Goal: Information Seeking & Learning: Learn about a topic

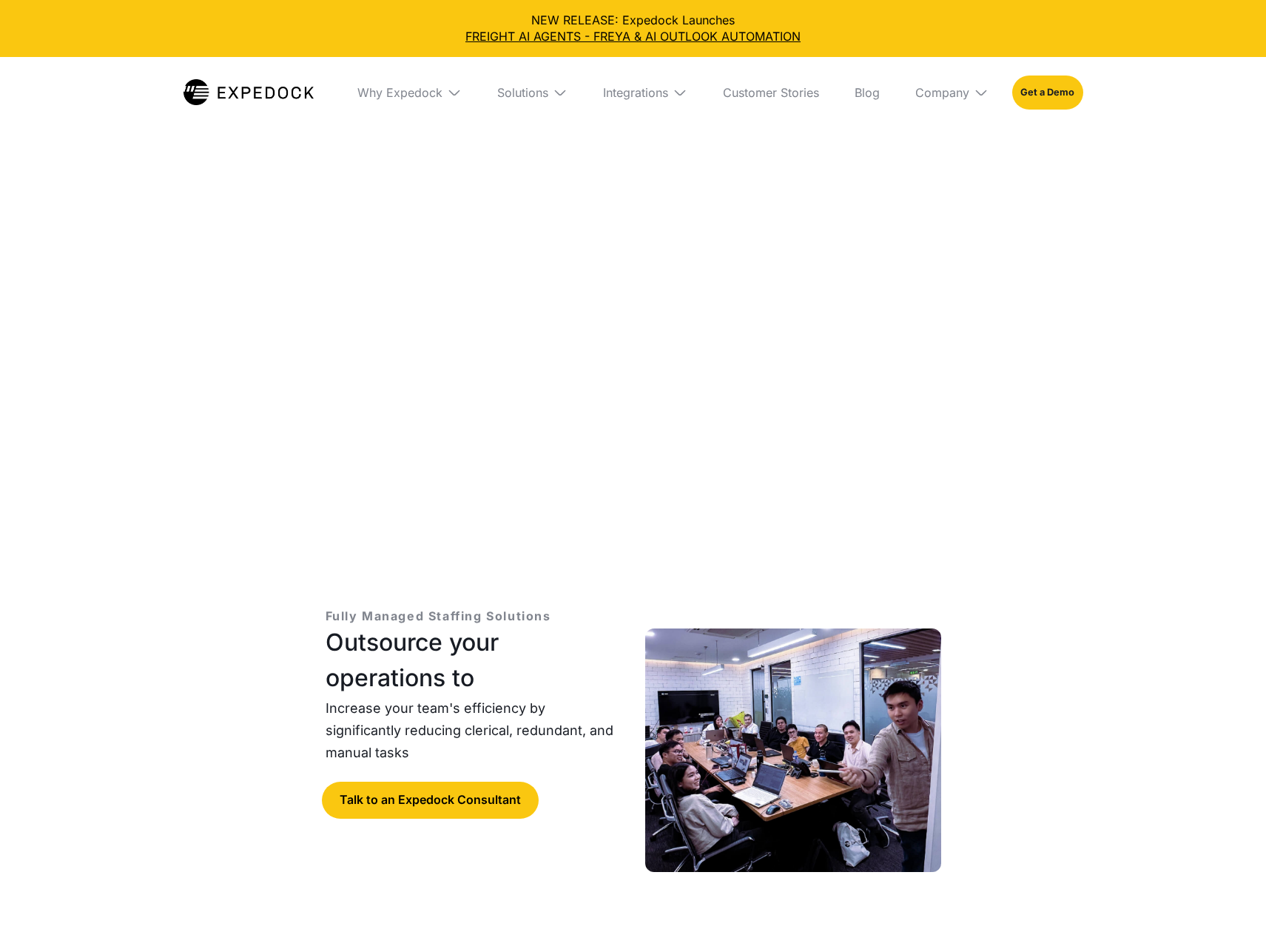
select select
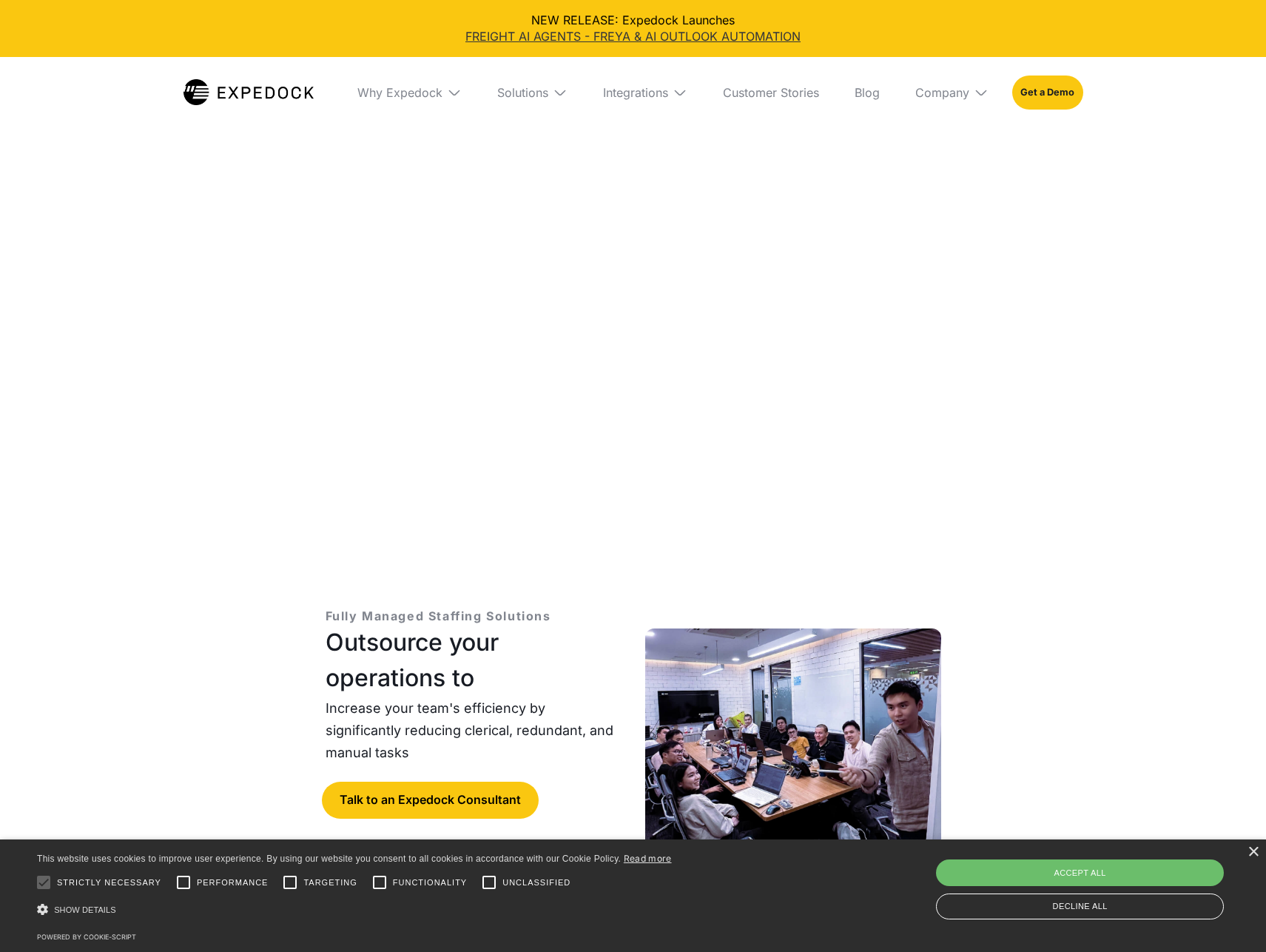
click at [518, 39] on link "FREIGHT AI AGENTS - FREYA & AI OUTLOOK AUTOMATION" at bounding box center [633, 36] width 1242 height 16
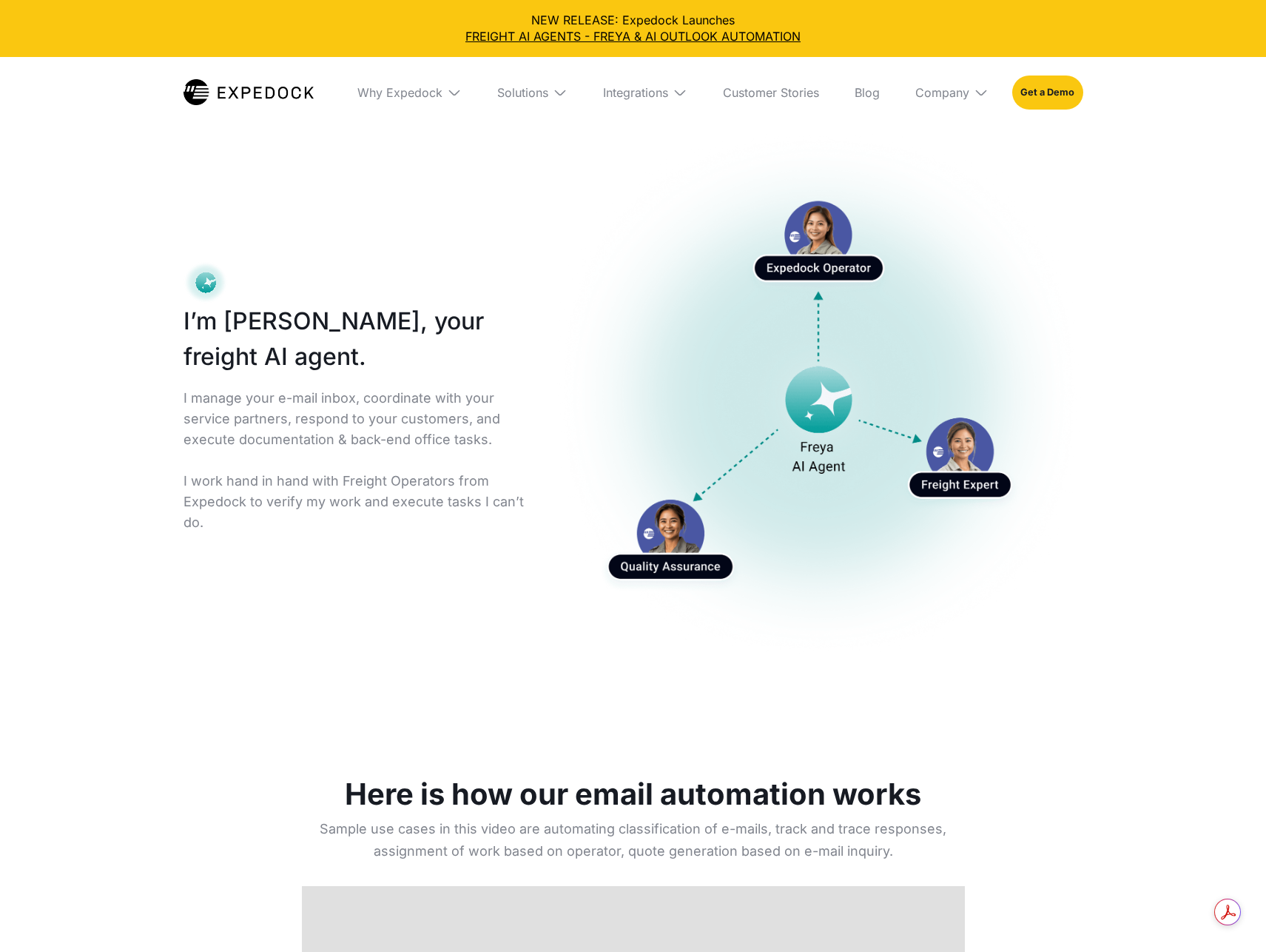
select select
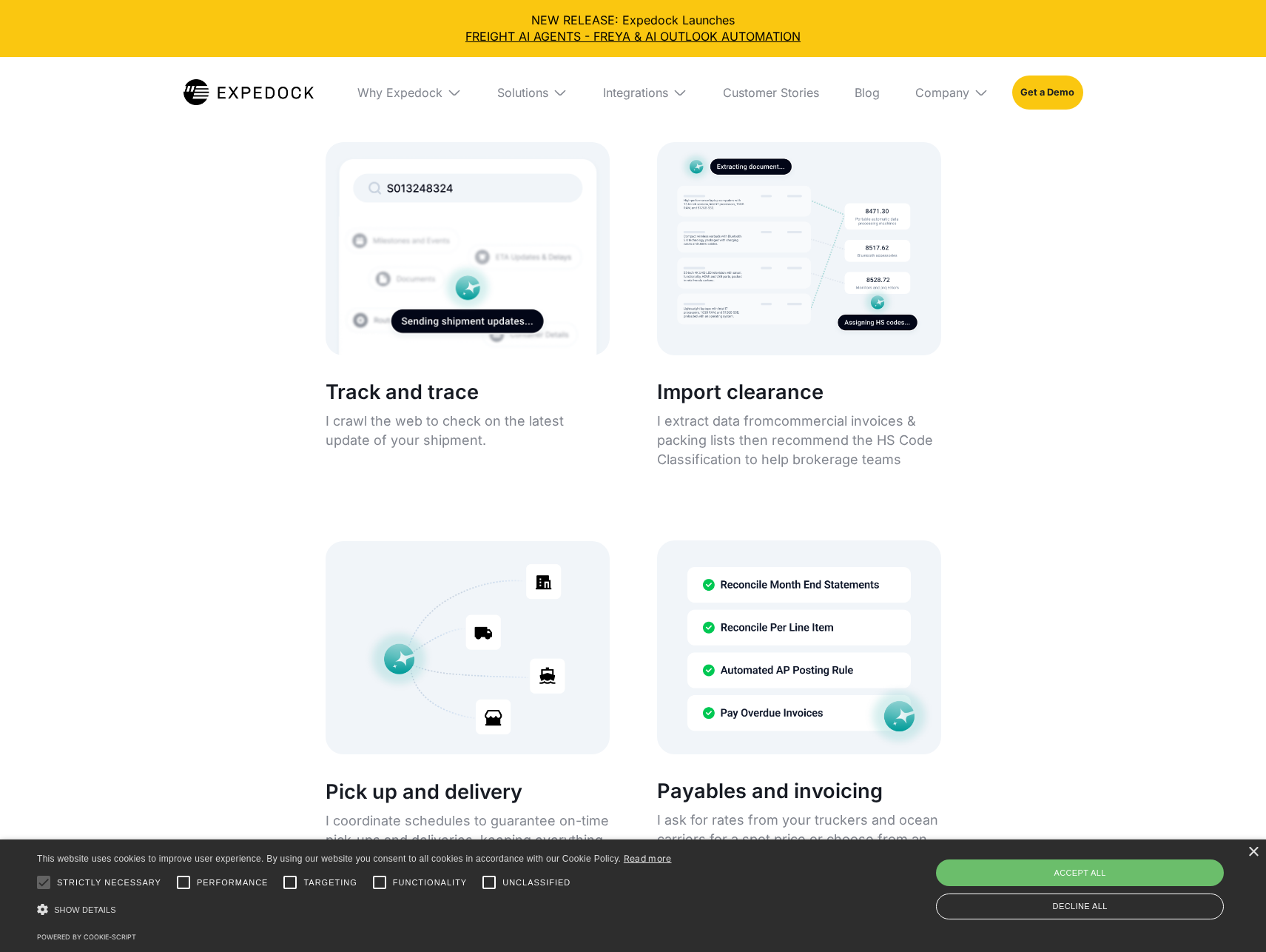
scroll to position [2755, 0]
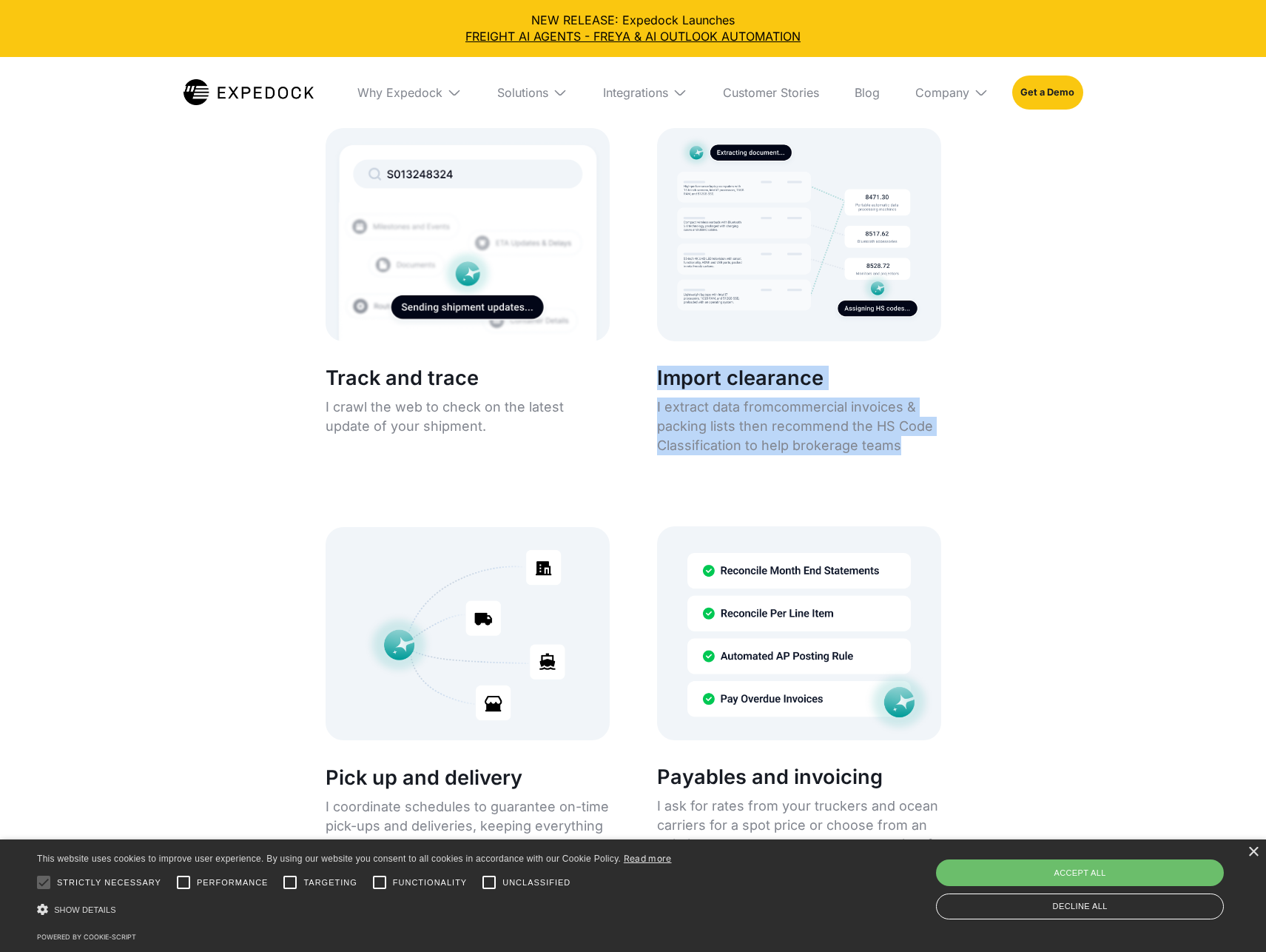
drag, startPoint x: 906, startPoint y: 448, endPoint x: 656, endPoint y: 385, distance: 257.8
click at [657, 385] on div "Import clearance I extract data fromcommercial invoices & packing lists then re…" at bounding box center [798, 410] width 284 height 102
copy div "Import clearance I extract data fromcommercial invoices & packing lists then re…"
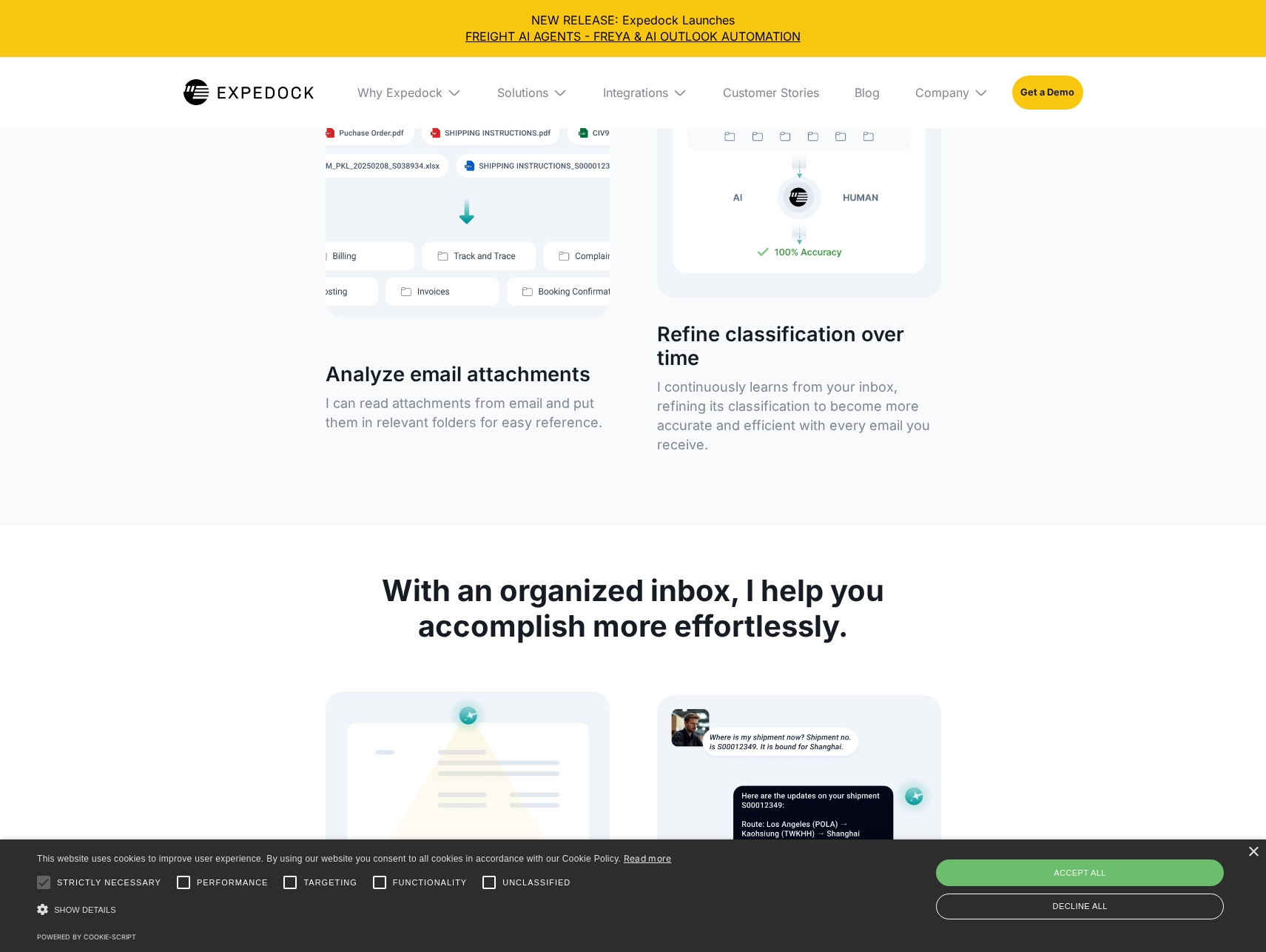
scroll to position [5098, 0]
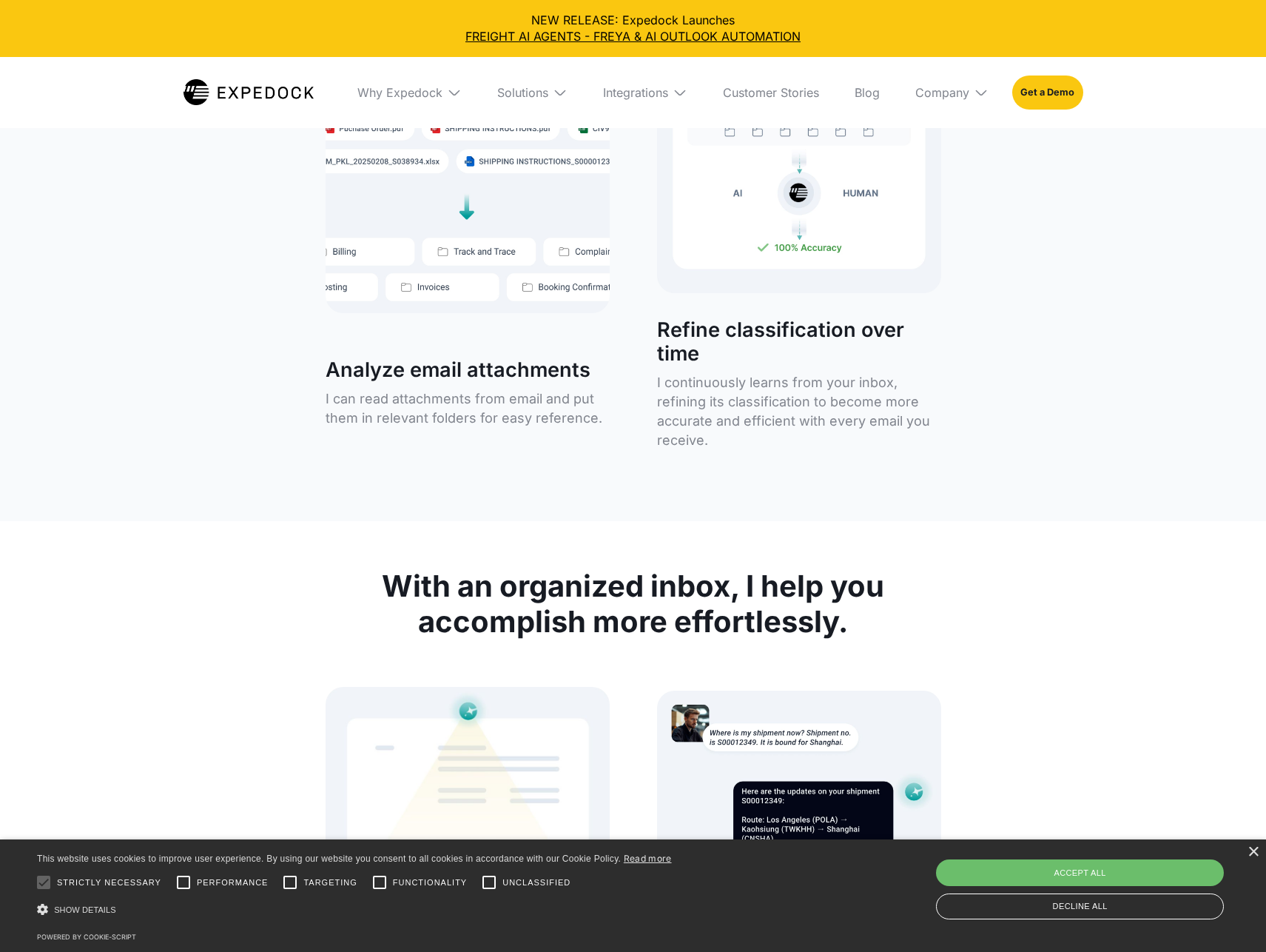
click at [611, 459] on div "Automated email classification in your Outlook inbox Every email you receive wi…" at bounding box center [633, 54] width 663 height 840
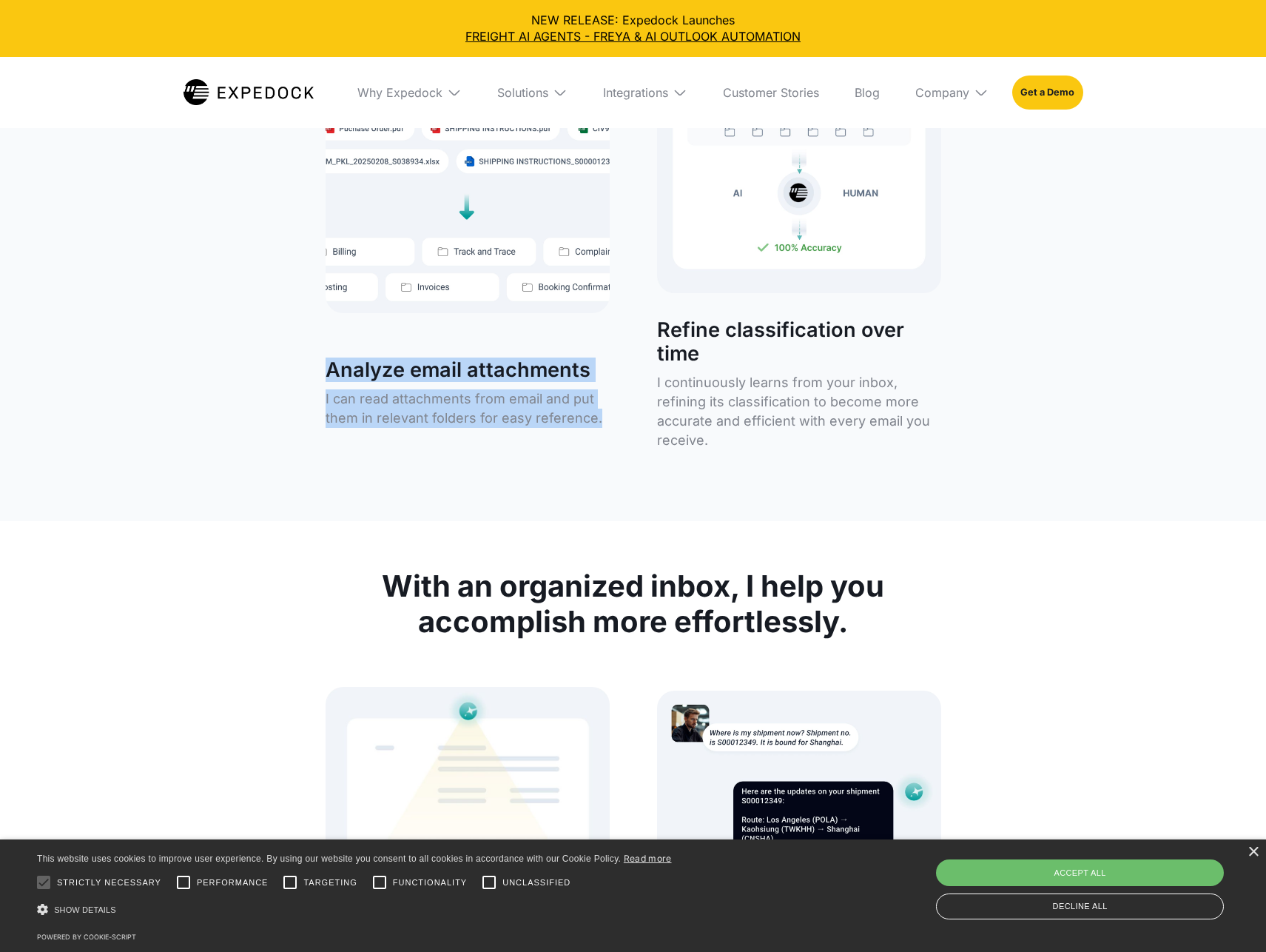
drag, startPoint x: 602, startPoint y: 423, endPoint x: 331, endPoint y: 372, distance: 275.8
click at [331, 372] on div "Analyze email attachments I can read attachments from email and put them in rel…" at bounding box center [468, 392] width 284 height 83
click at [240, 400] on div "How I keep your inbox organized Automated email classification in your Outlook …" at bounding box center [633, 0] width 1266 height 1041
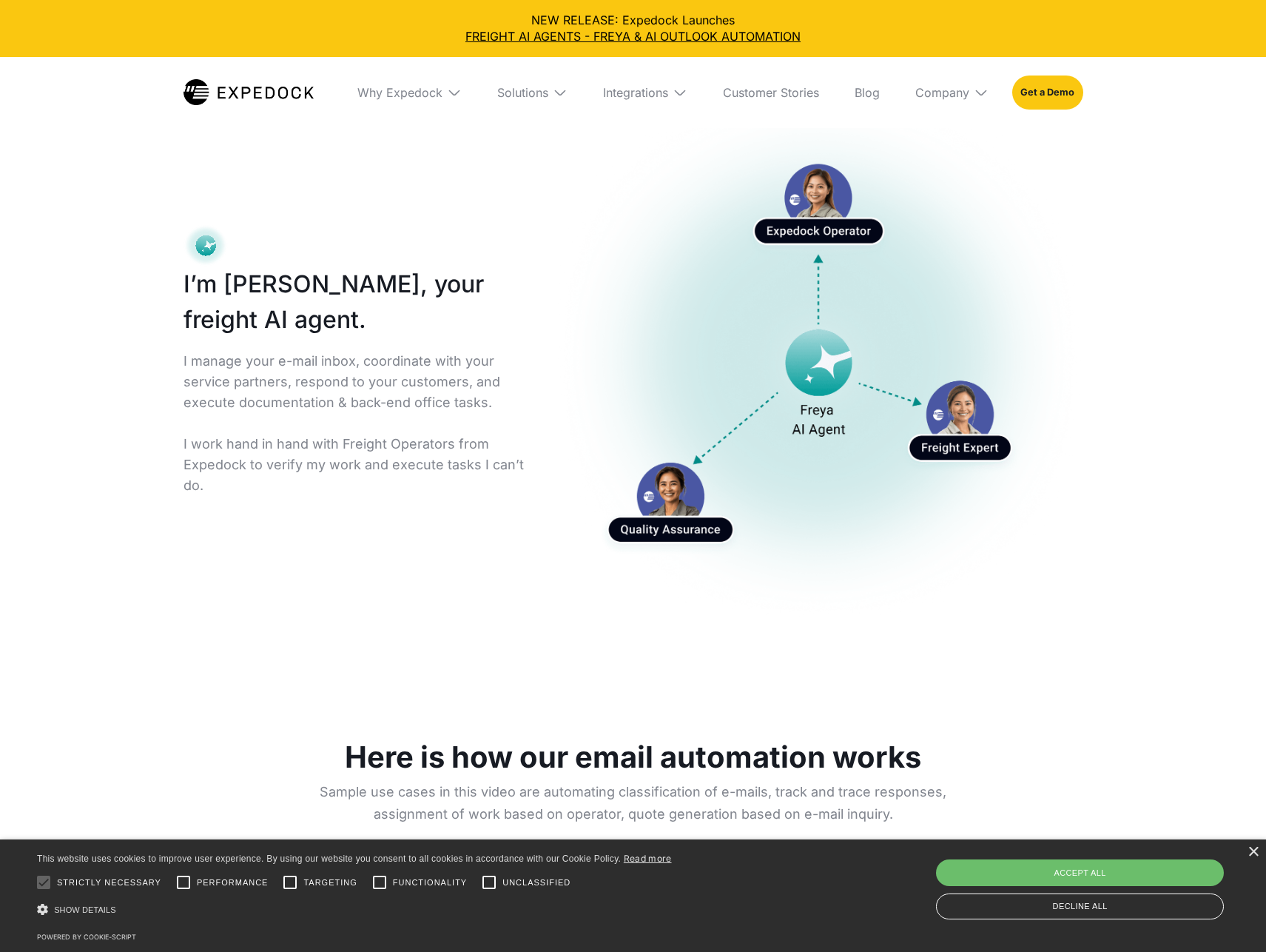
scroll to position [0, 0]
